Goal: Communication & Community: Answer question/provide support

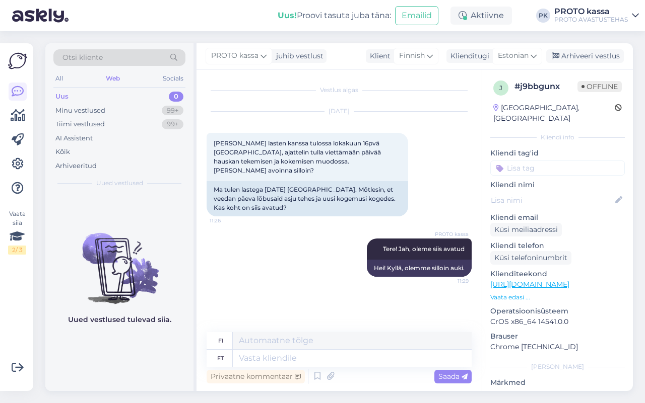
drag, startPoint x: 122, startPoint y: 76, endPoint x: 106, endPoint y: 88, distance: 20.1
click at [121, 76] on div "All Web Socials" at bounding box center [119, 80] width 132 height 16
click at [86, 106] on div "Minu vestlused" at bounding box center [80, 111] width 50 height 10
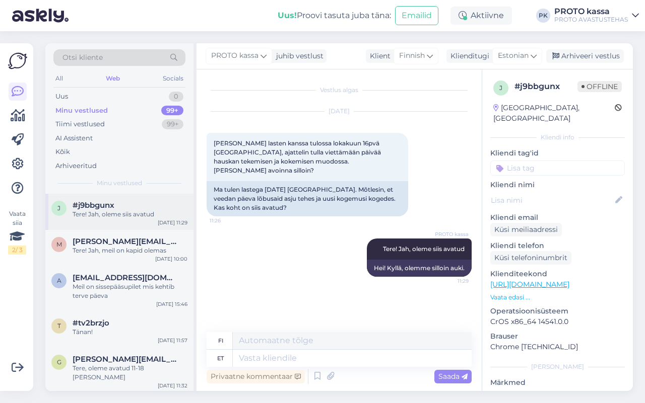
click at [104, 204] on span "#j9bbgunx" at bounding box center [94, 205] width 42 height 9
click at [274, 185] on div "Ma tulen lastega [DATE] [GEOGRAPHIC_DATA]. Mõtlesin, et veedan päeva lõbusaid a…" at bounding box center [307, 198] width 201 height 35
click at [113, 255] on div "m [PERSON_NAME][EMAIL_ADDRESS][DOMAIN_NAME] Tere! Jah, meil on kapid olemas [DA…" at bounding box center [119, 248] width 148 height 36
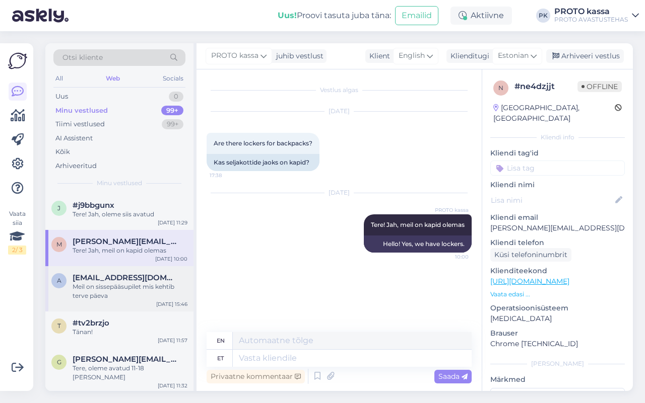
click at [103, 293] on div "Meil on sissepääsupilet mis kehtib terve päeva" at bounding box center [130, 292] width 115 height 18
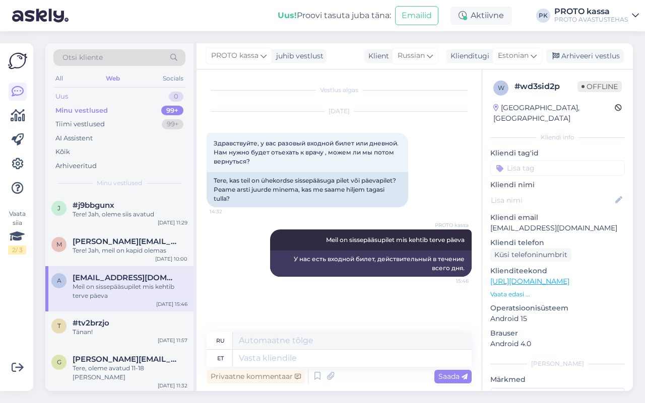
click at [59, 93] on div "Uus" at bounding box center [61, 97] width 13 height 10
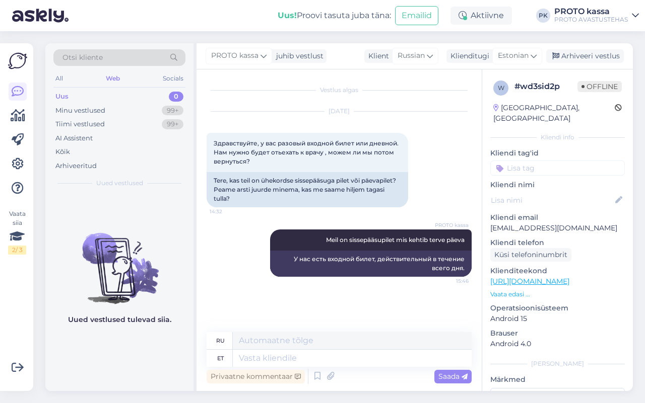
click at [110, 77] on div "Web" at bounding box center [113, 78] width 18 height 13
